Goal: Information Seeking & Learning: Learn about a topic

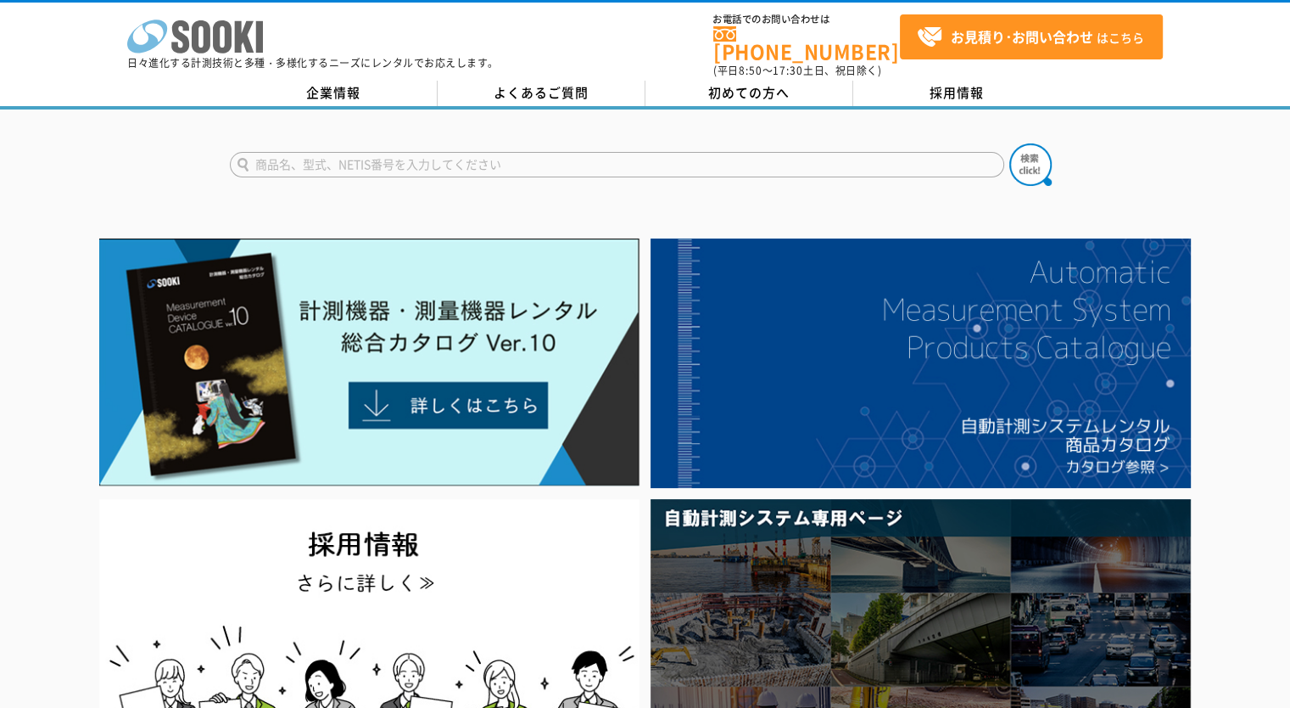
click at [166, 30] on icon at bounding box center [147, 36] width 40 height 33
click at [204, 59] on p "日々進化する計測技術と多種・多様化するニーズにレンタルでお応えします。" at bounding box center [313, 63] width 372 height 10
click at [210, 36] on icon "株式会社 ソーキ" at bounding box center [195, 37] width 136 height 34
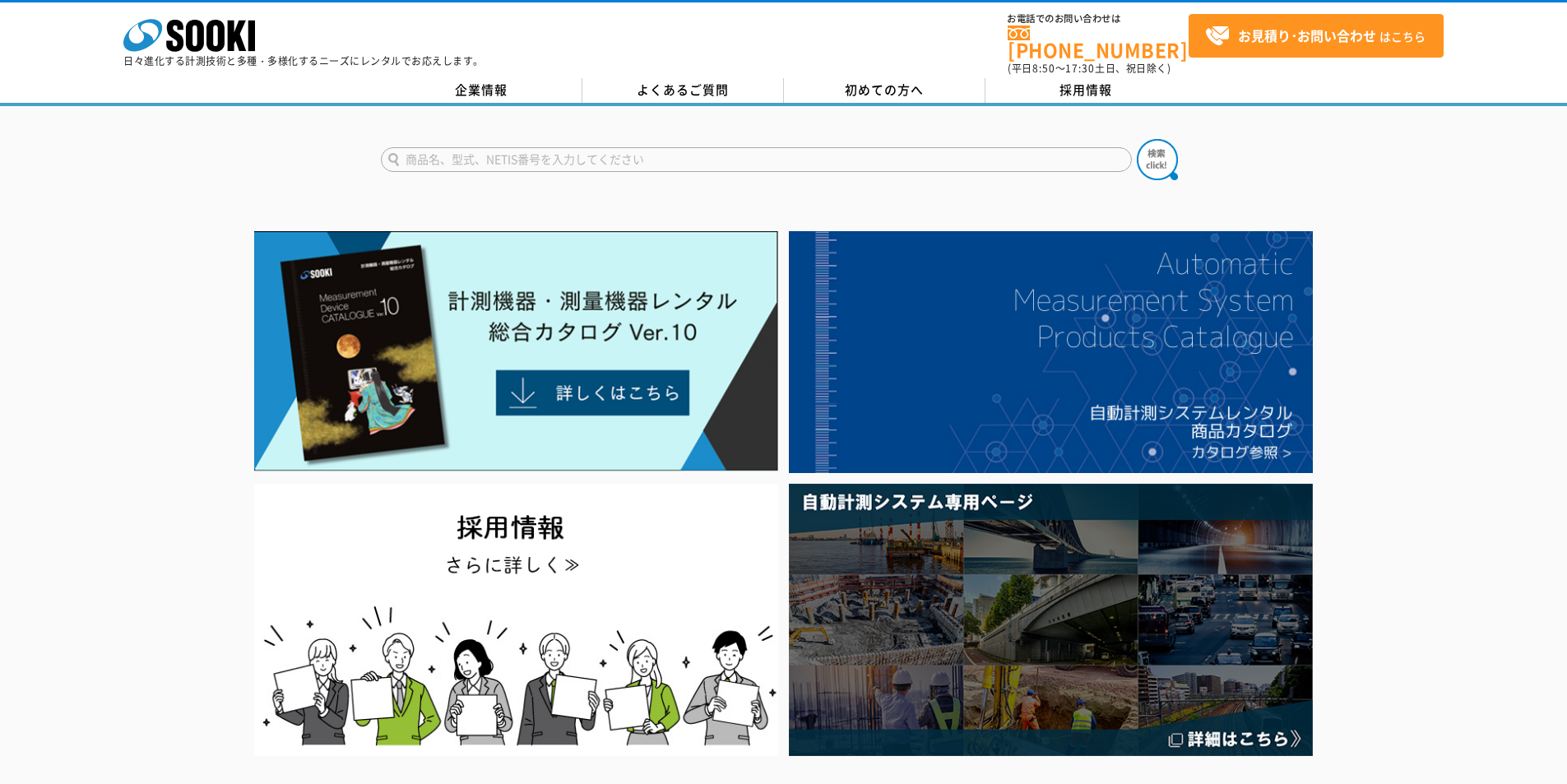
click at [198, 57] on p "日々進化する計測技術と多種・多様化するニーズにレンタルでお応えします。" at bounding box center [304, 61] width 361 height 10
click at [201, 31] on icon at bounding box center [195, 35] width 18 height 32
click at [239, 39] on polygon at bounding box center [238, 35] width 19 height 30
click at [219, 39] on icon at bounding box center [215, 35] width 18 height 32
click at [220, 40] on icon at bounding box center [215, 35] width 18 height 32
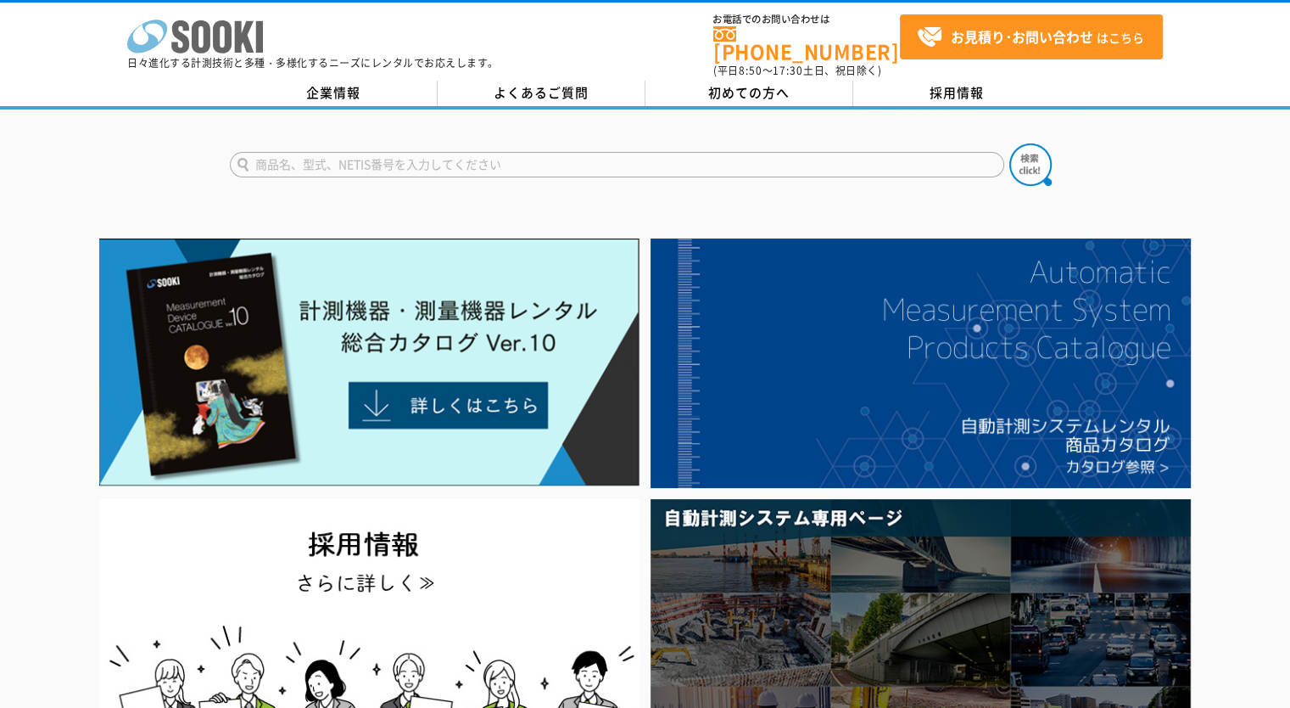
click at [251, 40] on icon "株式会社 ソーキ" at bounding box center [195, 37] width 136 height 34
click at [211, 39] on icon "株式会社 ソーキ" at bounding box center [195, 37] width 136 height 34
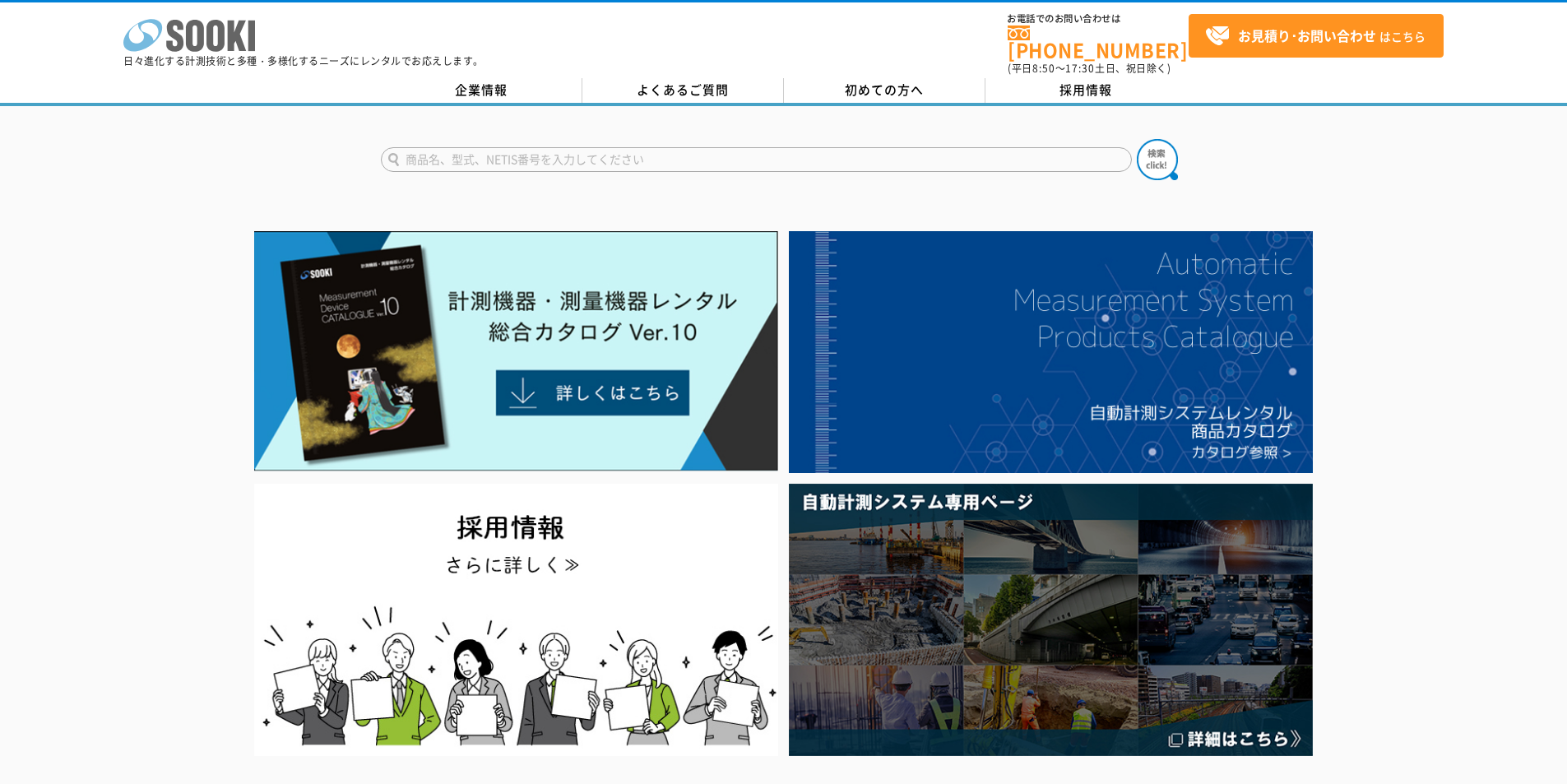
click at [208, 33] on icon at bounding box center [215, 35] width 18 height 32
click at [198, 56] on p "日々進化する計測技術と多種・多様化するニーズにレンタルでお応えします。" at bounding box center [304, 61] width 361 height 10
click at [207, 45] on icon "株式会社 ソーキ" at bounding box center [189, 36] width 132 height 33
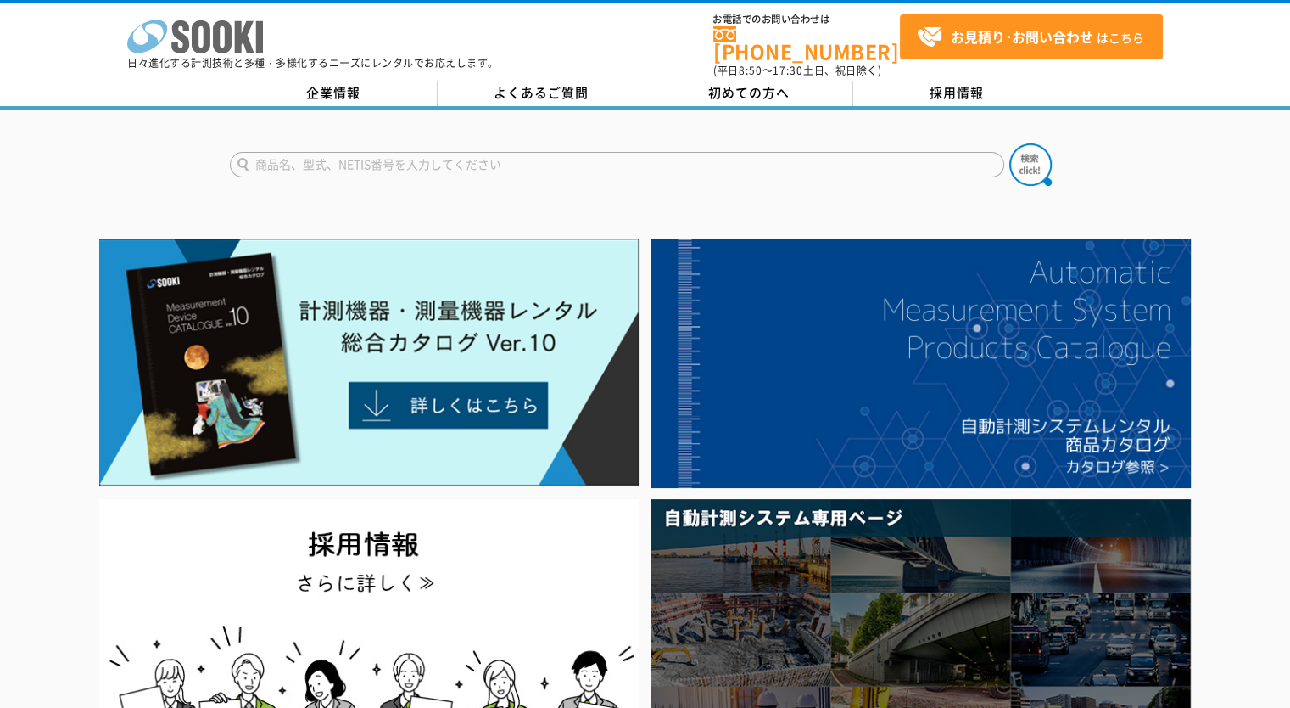
click at [224, 35] on icon "株式会社 ソーキ" at bounding box center [195, 37] width 136 height 34
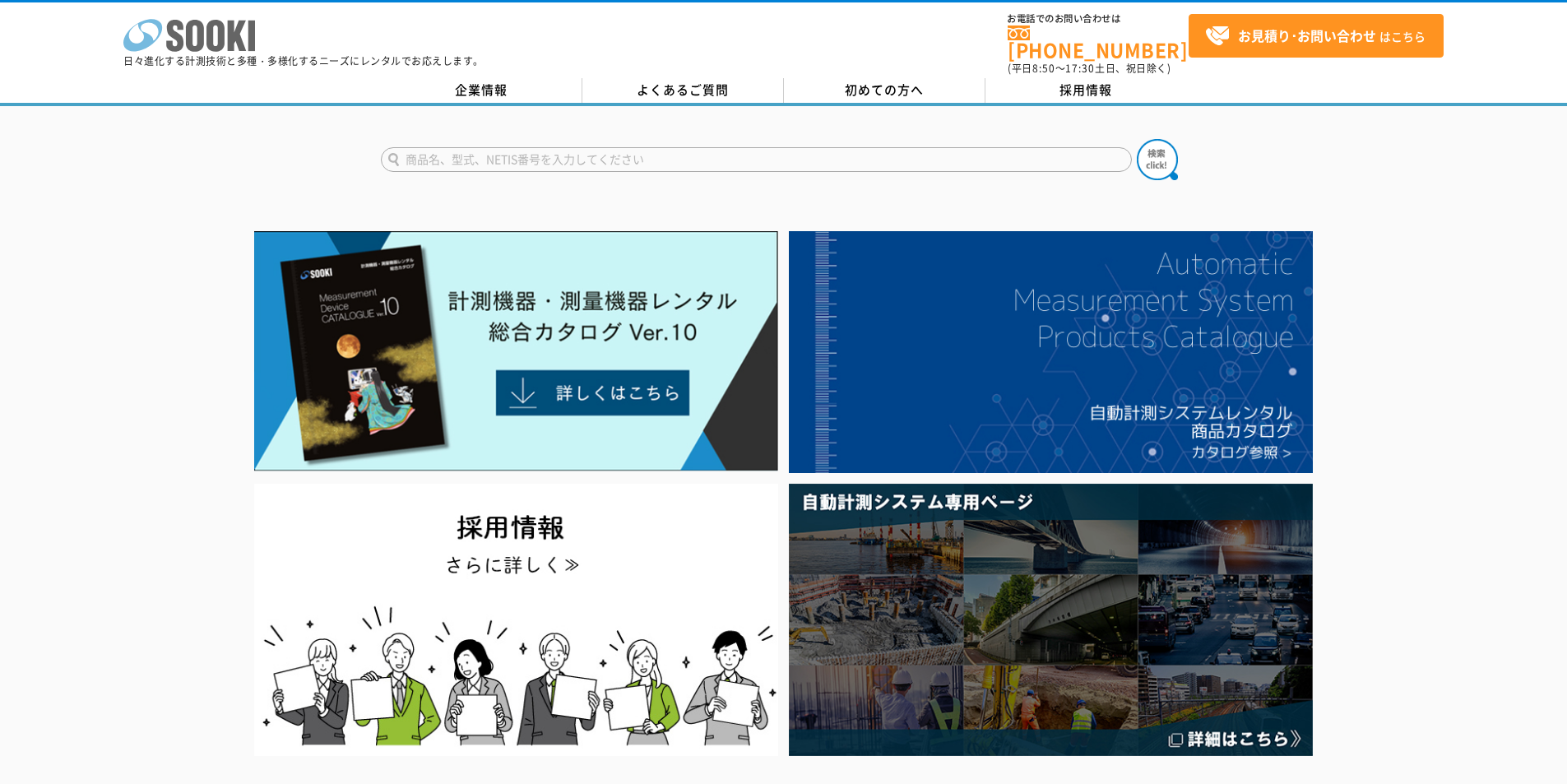
click at [194, 48] on icon at bounding box center [195, 35] width 18 height 32
click at [891, 152] on input "text" at bounding box center [756, 159] width 752 height 24
type input "安全"
click at [1137, 139] on button at bounding box center [1158, 159] width 41 height 41
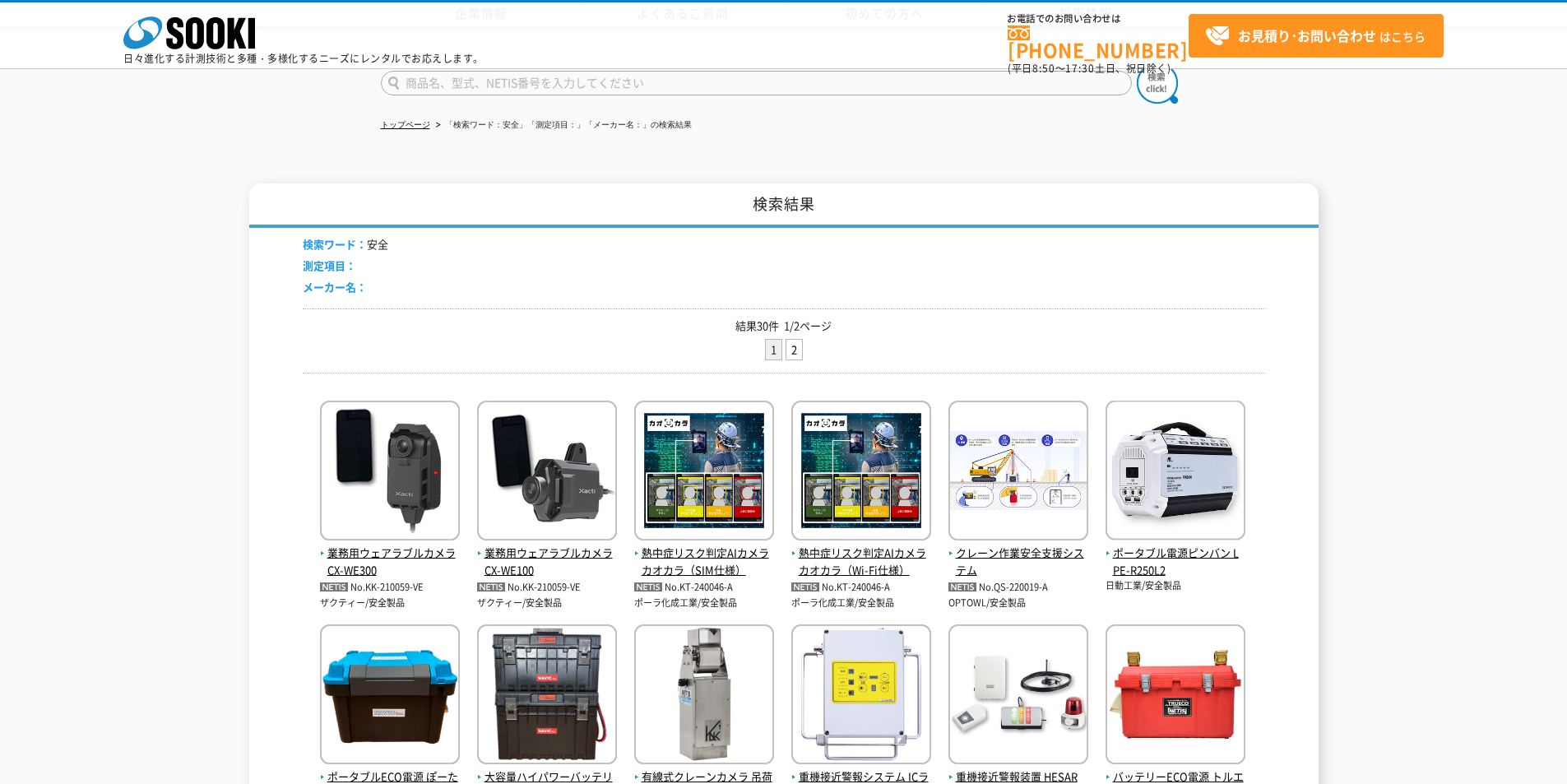
scroll to position [549, 0]
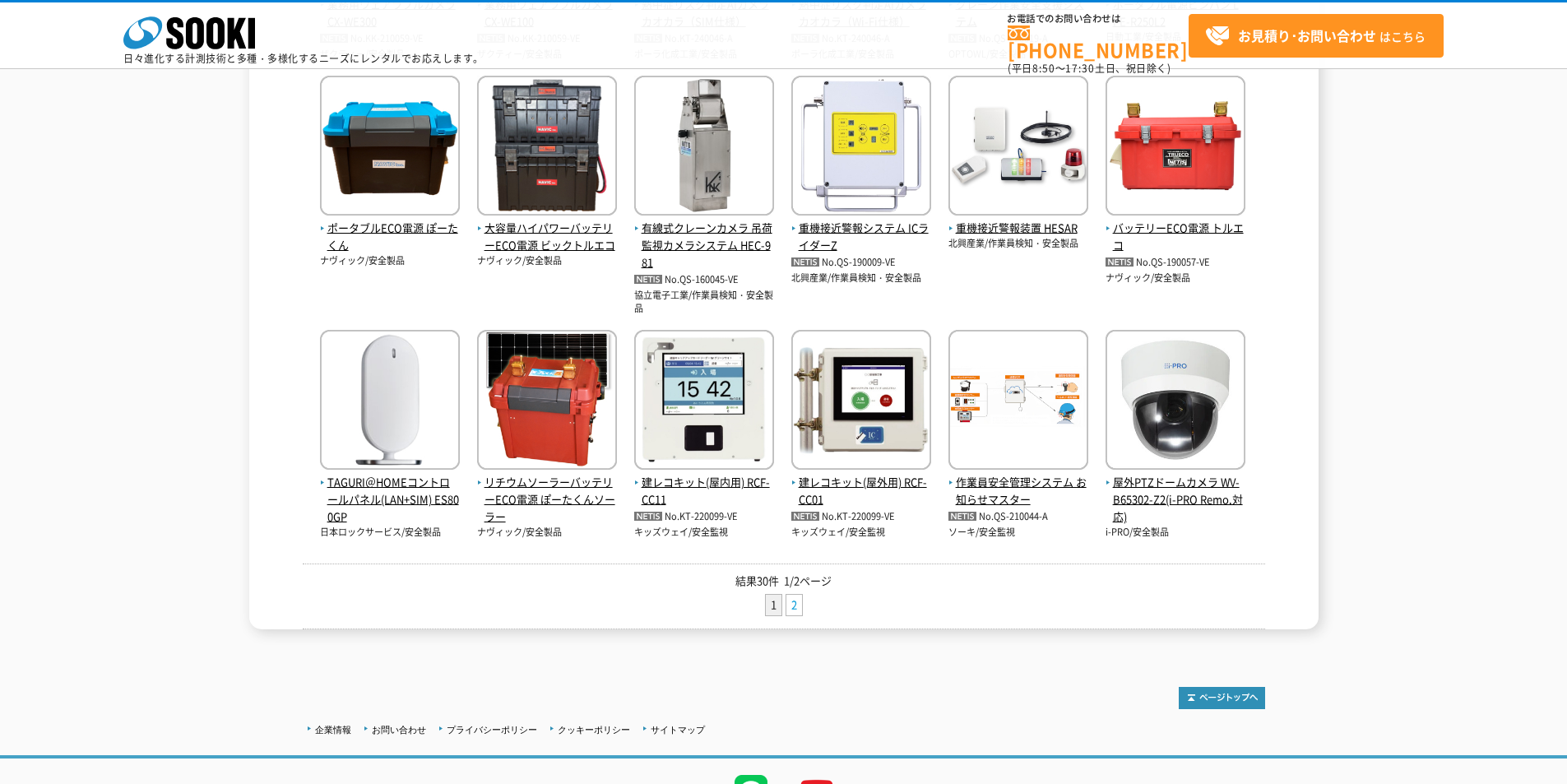
click at [794, 603] on link "2" at bounding box center [794, 604] width 16 height 20
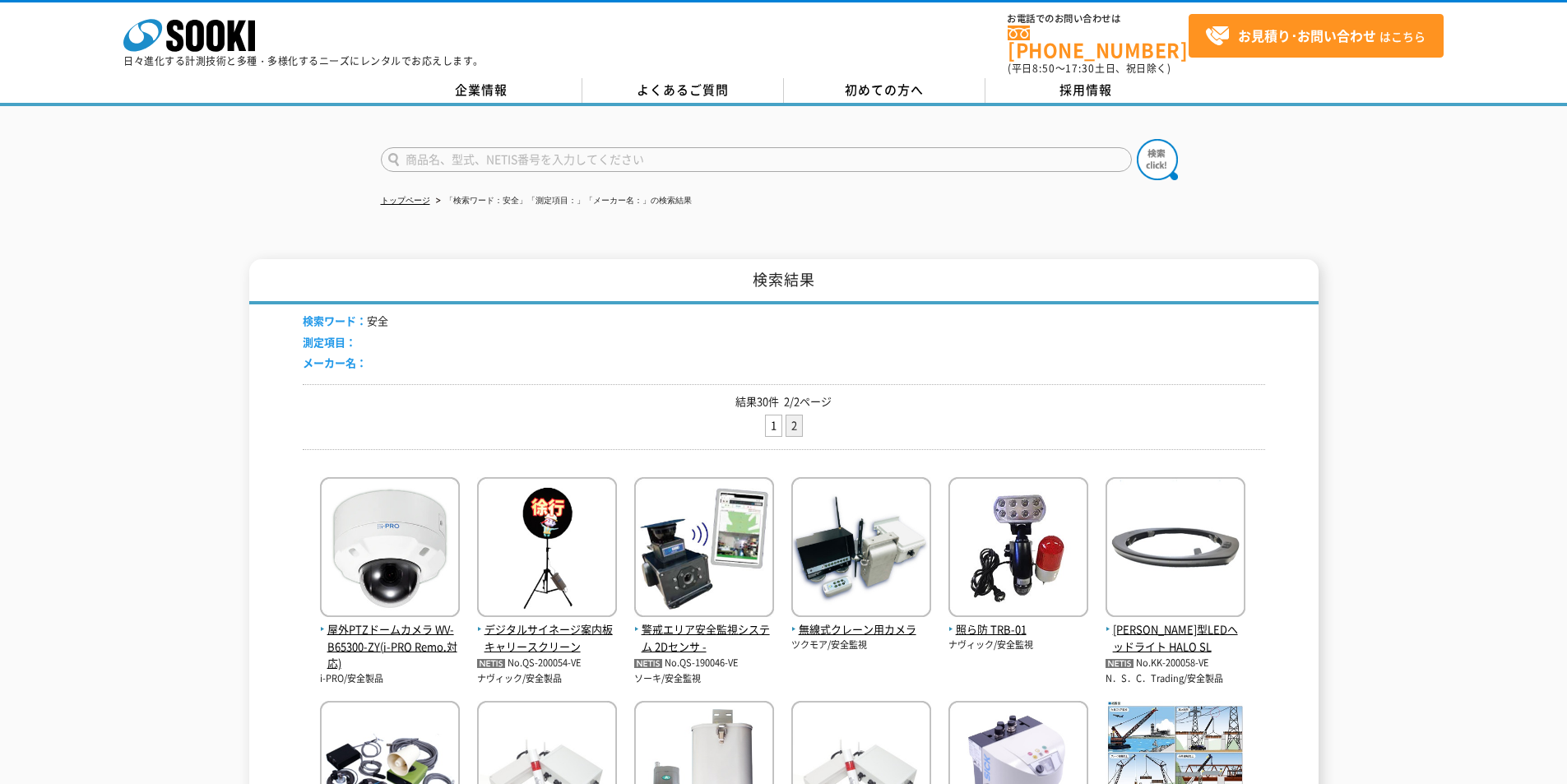
scroll to position [399, 0]
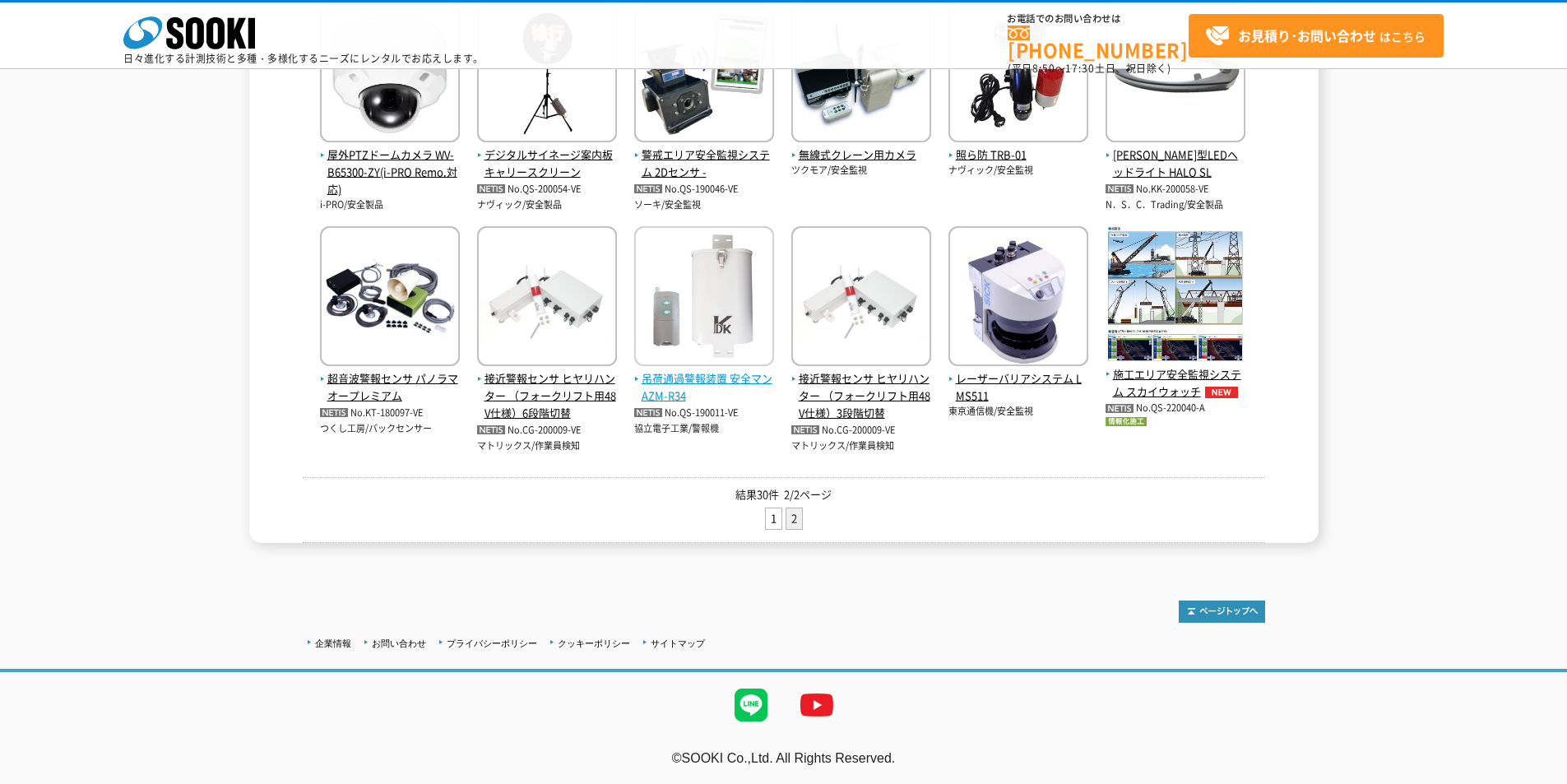
click at [704, 376] on span "吊荷通過警報装置 安全マン AZM-R34" at bounding box center [704, 388] width 140 height 35
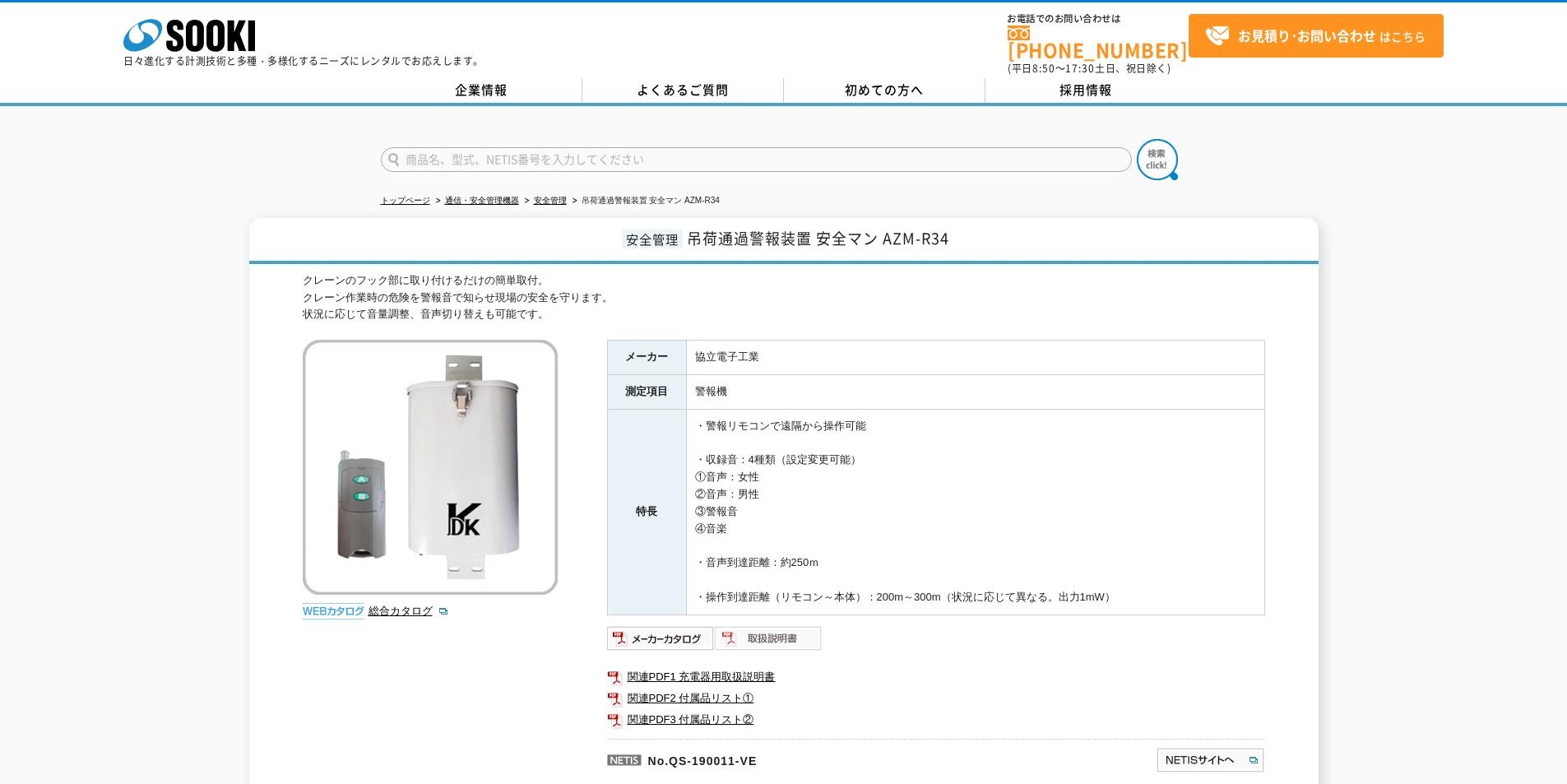
click at [747, 625] on img at bounding box center [768, 638] width 108 height 26
click at [225, 48] on icon "株式会社 ソーキ" at bounding box center [189, 36] width 132 height 33
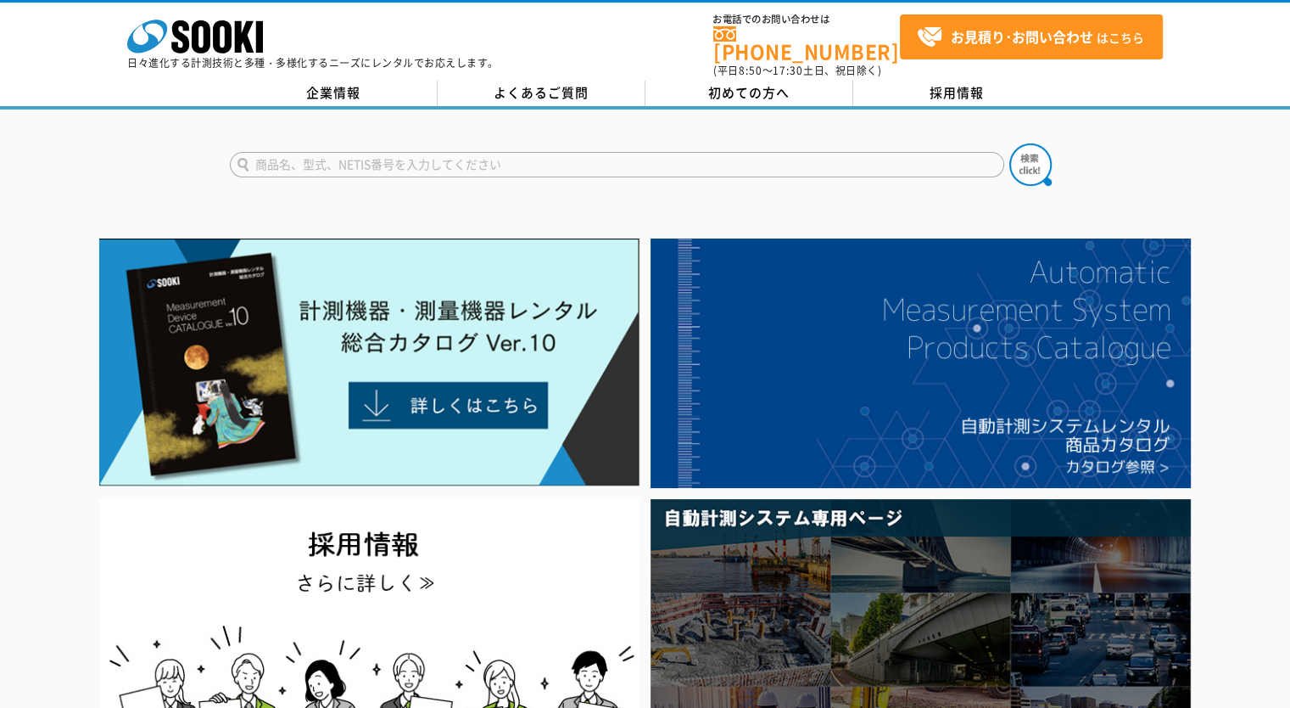
drag, startPoint x: 217, startPoint y: 42, endPoint x: 193, endPoint y: 15, distance: 36.6
click at [217, 41] on icon at bounding box center [222, 36] width 19 height 33
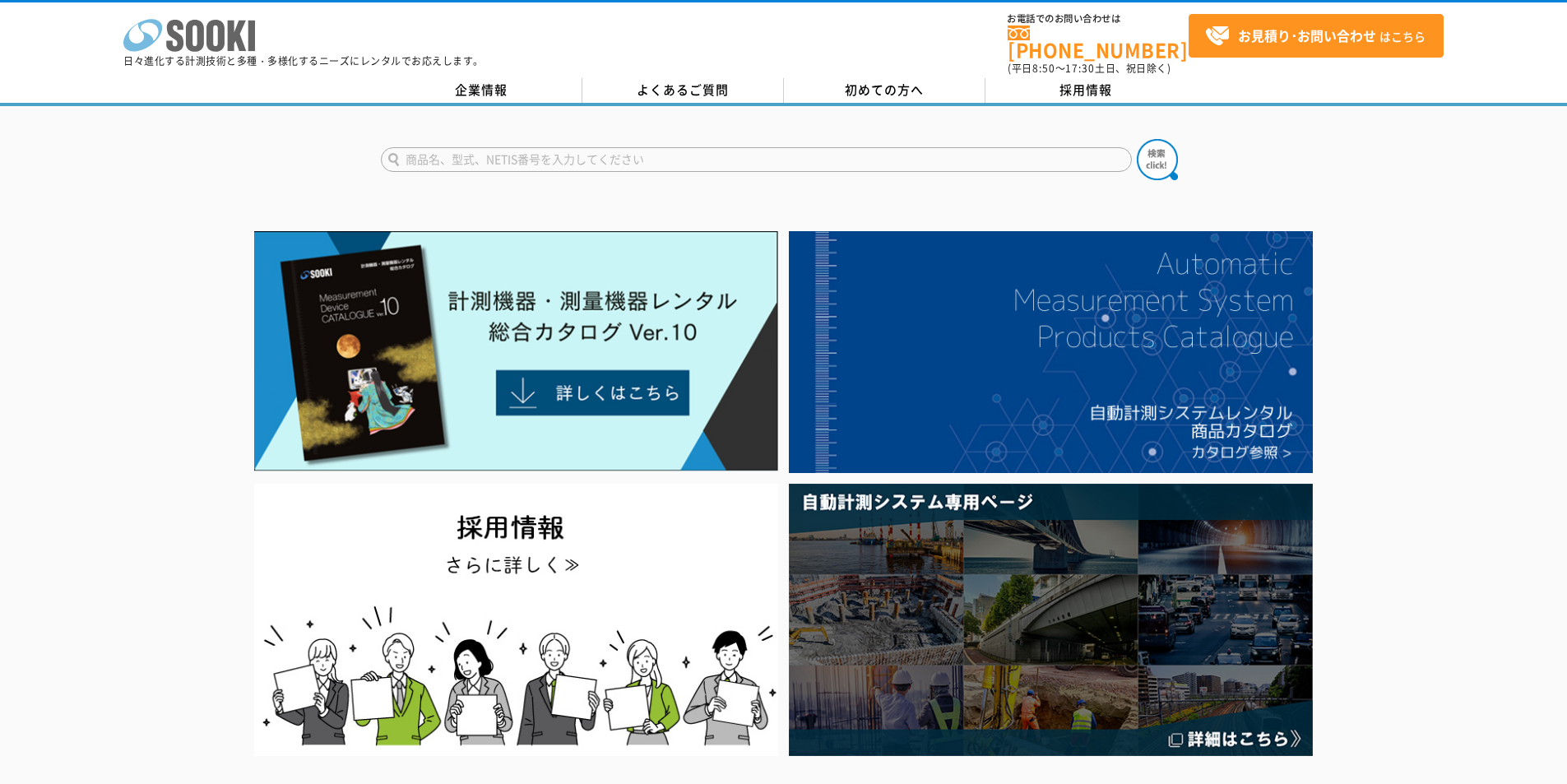
click at [211, 41] on icon at bounding box center [215, 35] width 18 height 32
click at [204, 47] on icon "株式会社 ソーキ" at bounding box center [189, 36] width 132 height 33
